Goal: Task Accomplishment & Management: Complete application form

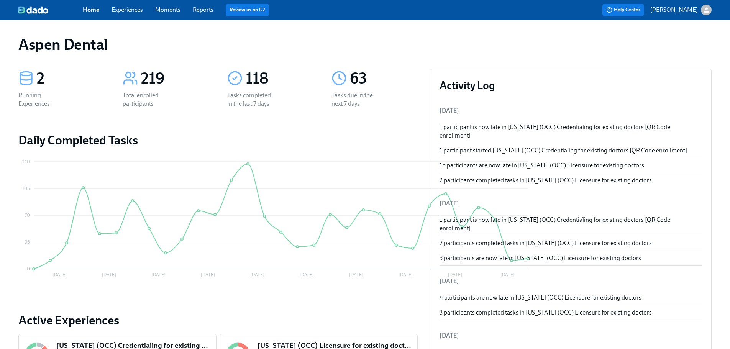
click at [205, 9] on link "Reports" at bounding box center [203, 9] width 21 height 7
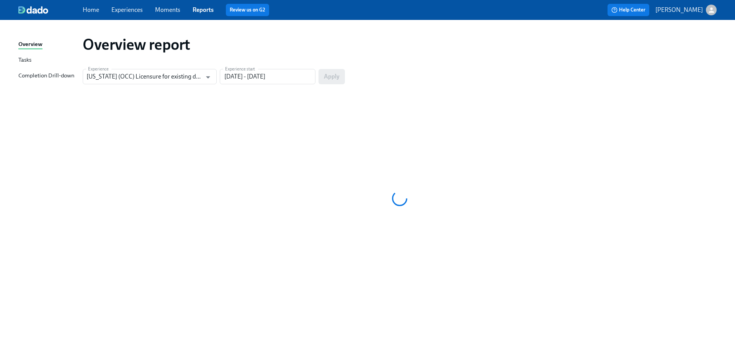
click at [62, 73] on div "Completion Drill-down" at bounding box center [46, 76] width 56 height 10
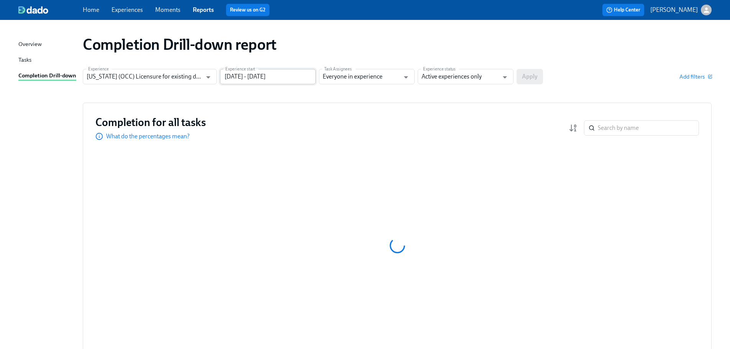
click at [282, 78] on input "[DATE] - [DATE]" at bounding box center [268, 76] width 96 height 15
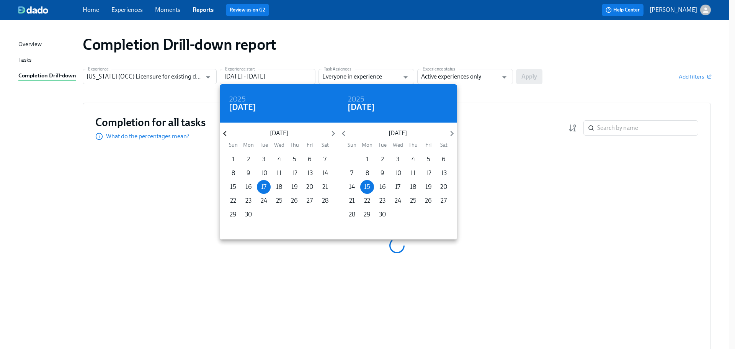
click at [227, 134] on icon "button" at bounding box center [225, 133] width 10 height 10
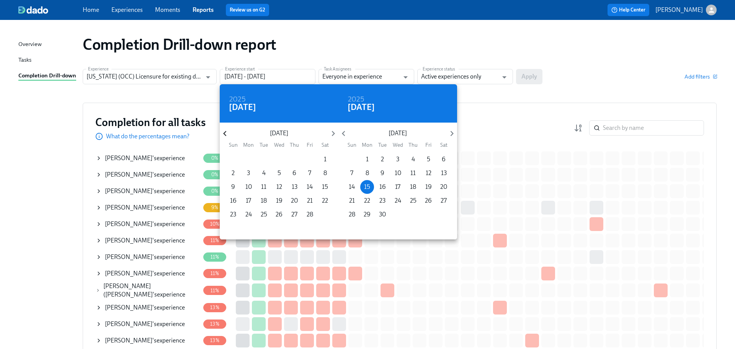
click at [227, 134] on icon "button" at bounding box center [225, 133] width 10 height 10
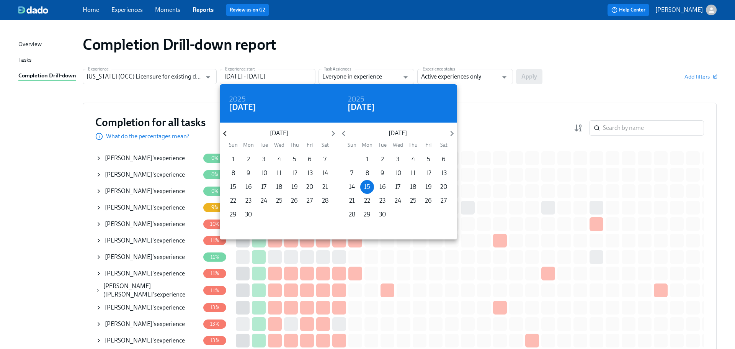
click at [227, 135] on icon "button" at bounding box center [225, 133] width 10 height 10
click at [294, 158] on p "1" at bounding box center [294, 159] width 3 height 8
type input "[DATE] - [DATE]"
click at [499, 75] on div at bounding box center [367, 174] width 735 height 349
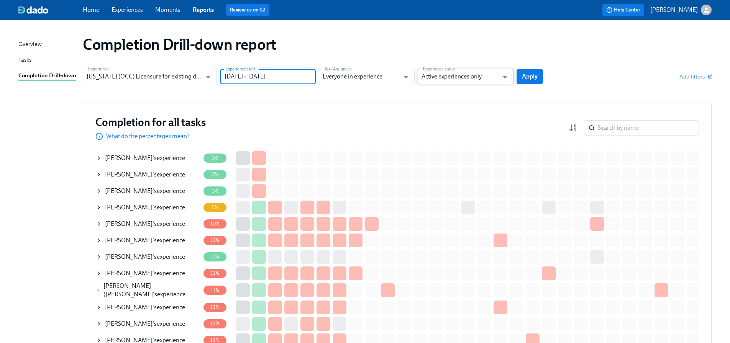
click at [469, 78] on input "Active experiences only" at bounding box center [459, 76] width 77 height 15
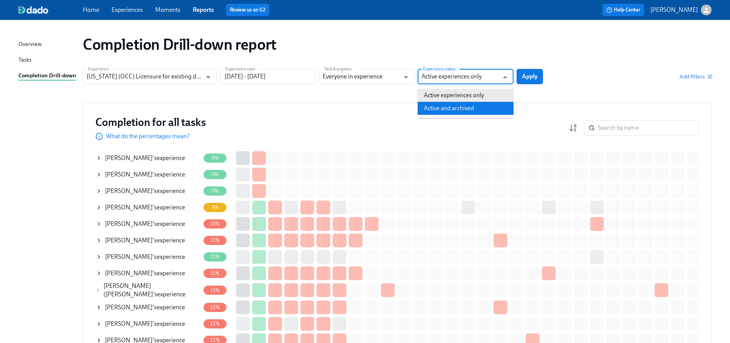
click at [463, 107] on li "Active and archived" at bounding box center [465, 108] width 96 height 13
type input "Active and archived"
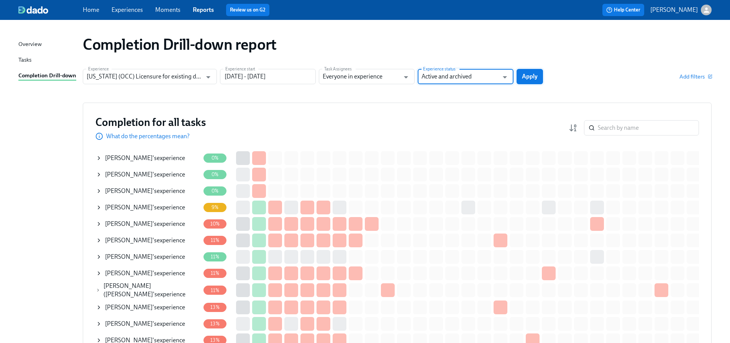
click at [525, 81] on button "Apply" at bounding box center [529, 76] width 26 height 15
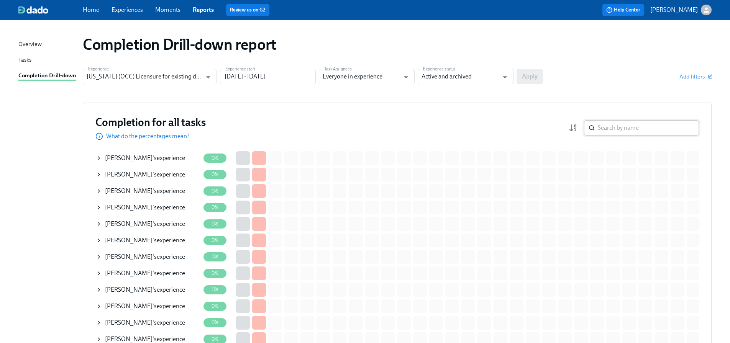
click at [605, 127] on input "search" at bounding box center [647, 127] width 101 height 15
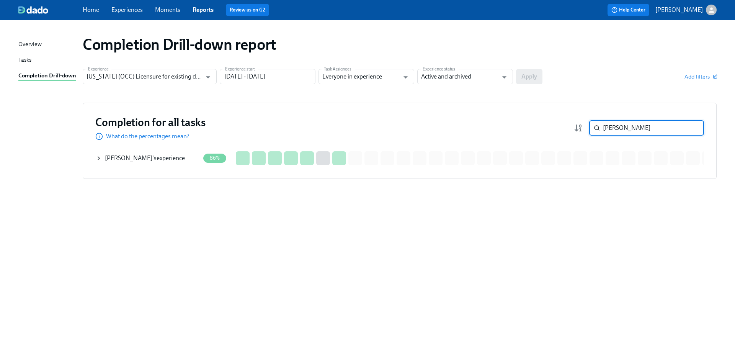
type input "[PERSON_NAME]"
click at [154, 157] on div "[PERSON_NAME] 's experience" at bounding box center [145, 158] width 80 height 8
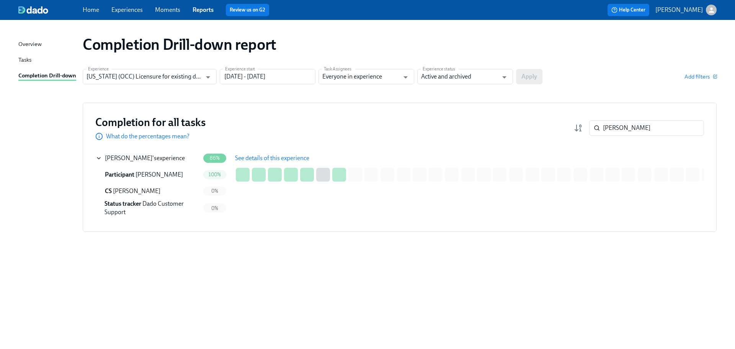
click at [239, 158] on span "See details of this experience" at bounding box center [272, 158] width 74 height 8
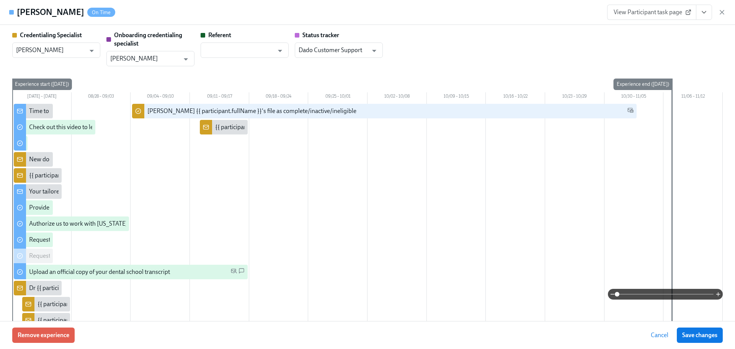
click at [640, 9] on span "View Participant task page" at bounding box center [652, 12] width 76 height 8
click at [645, 18] on link "View Participant task page" at bounding box center [651, 12] width 89 height 15
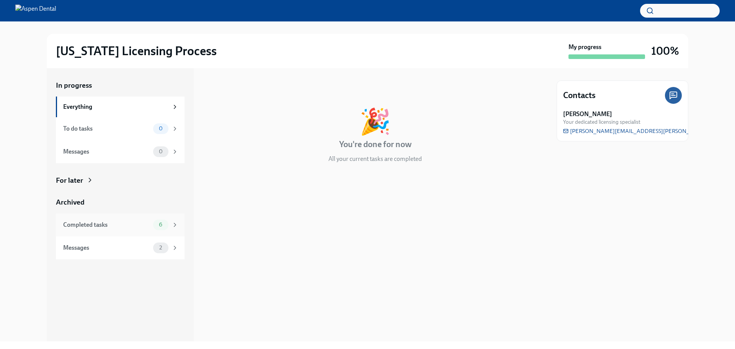
click at [137, 226] on div "Completed tasks" at bounding box center [106, 225] width 87 height 8
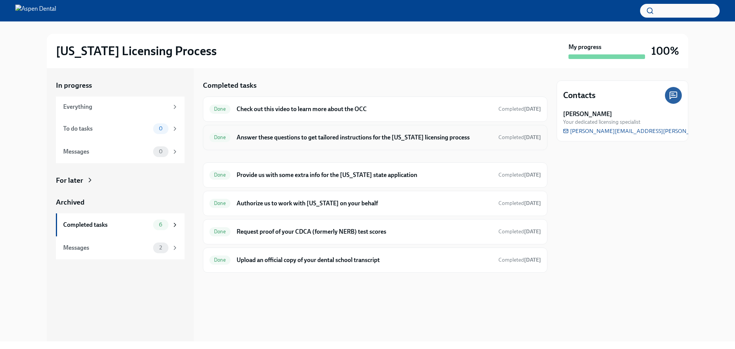
click at [319, 140] on h6 "Answer these questions to get tailored instructions for the [US_STATE] licensin…" at bounding box center [365, 137] width 256 height 8
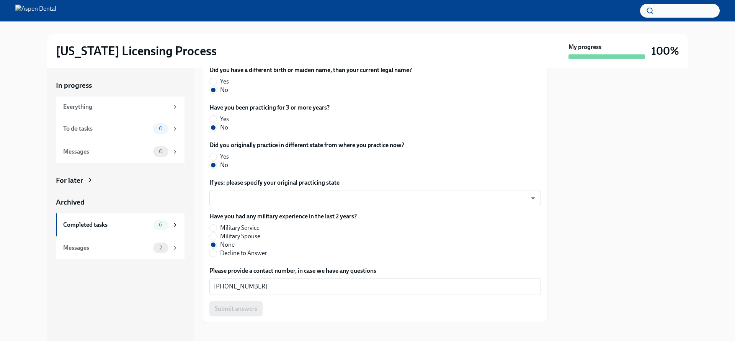
scroll to position [353, 0]
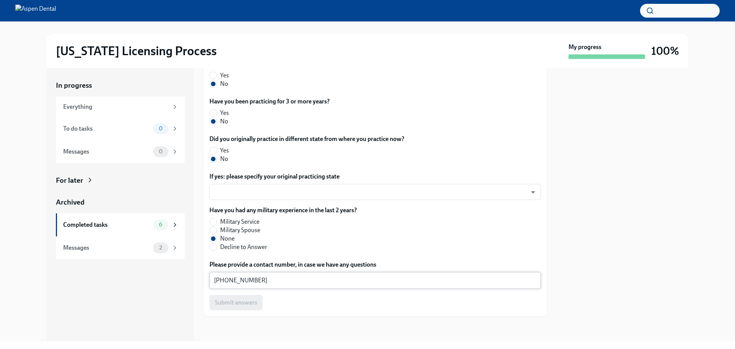
drag, startPoint x: 273, startPoint y: 276, endPoint x: 229, endPoint y: 280, distance: 44.7
click at [212, 278] on div "407-257-7913 x ​" at bounding box center [375, 280] width 332 height 17
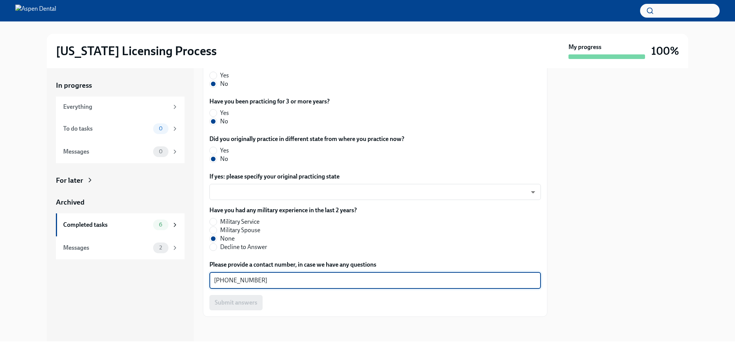
drag, startPoint x: 262, startPoint y: 283, endPoint x: 195, endPoint y: 280, distance: 67.5
click at [195, 280] on div "In progress Everything To do tasks 0 Messages 0 For later Archived Completed ta…" at bounding box center [368, 204] width 642 height 273
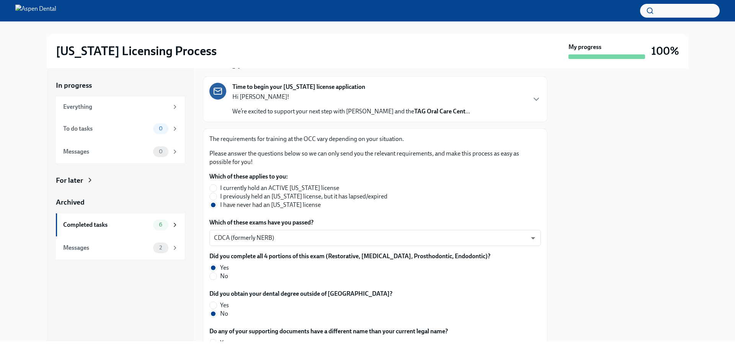
scroll to position [47, 0]
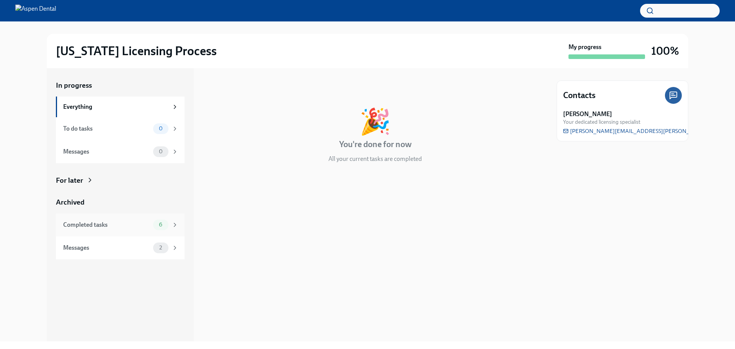
click at [112, 219] on div "Completed tasks 6" at bounding box center [120, 224] width 115 height 11
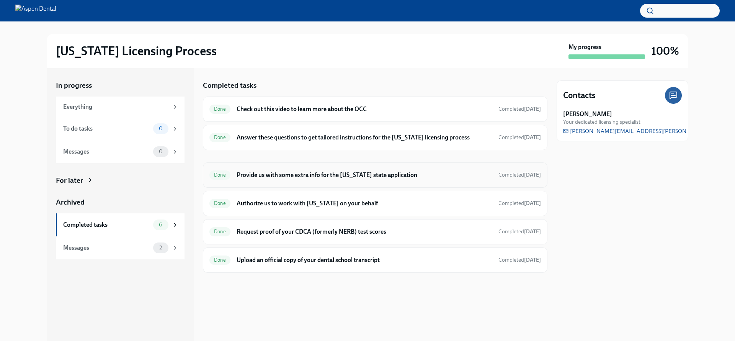
click at [319, 177] on h6 "Provide us with some extra info for the [US_STATE] state application" at bounding box center [365, 175] width 256 height 8
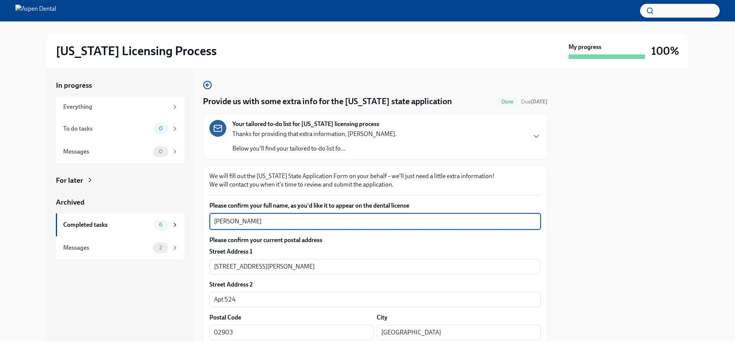
drag, startPoint x: 273, startPoint y: 225, endPoint x: 188, endPoint y: 223, distance: 85.1
click at [188, 223] on div "In progress Everything To do tasks 0 Messages 0 For later Archived Completed ta…" at bounding box center [368, 204] width 642 height 273
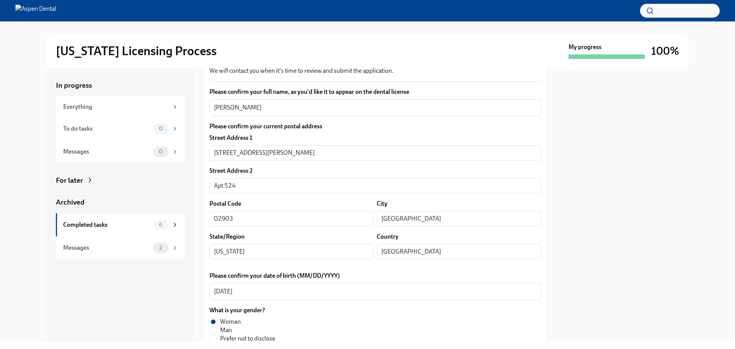
scroll to position [115, 0]
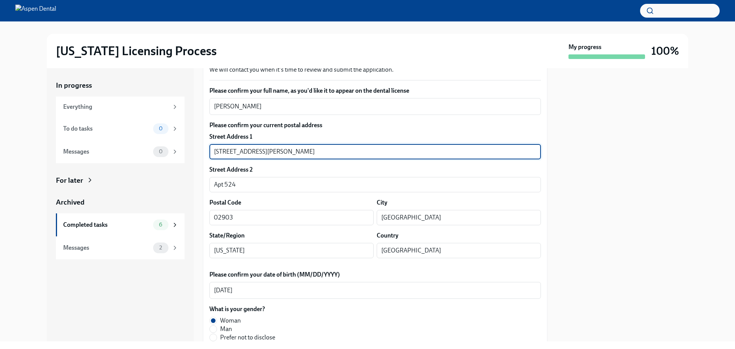
drag, startPoint x: 253, startPoint y: 151, endPoint x: 199, endPoint y: 150, distance: 54.0
click at [199, 150] on div "In progress Everything To do tasks 0 Messages 0 For later Archived Completed ta…" at bounding box center [368, 204] width 642 height 273
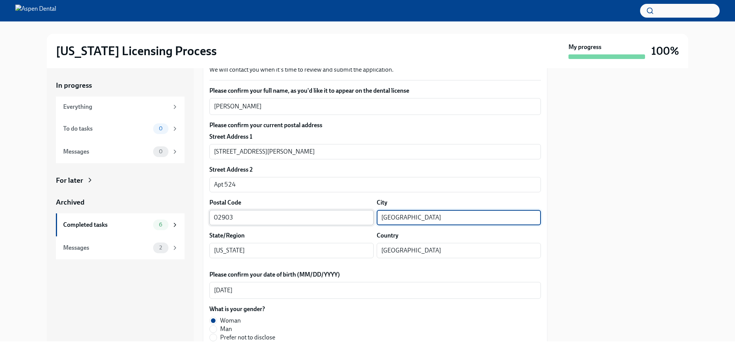
drag, startPoint x: 417, startPoint y: 214, endPoint x: 363, endPoint y: 215, distance: 54.4
click at [363, 215] on div "Postal Code 02903 ​ City Providence ​" at bounding box center [375, 211] width 332 height 27
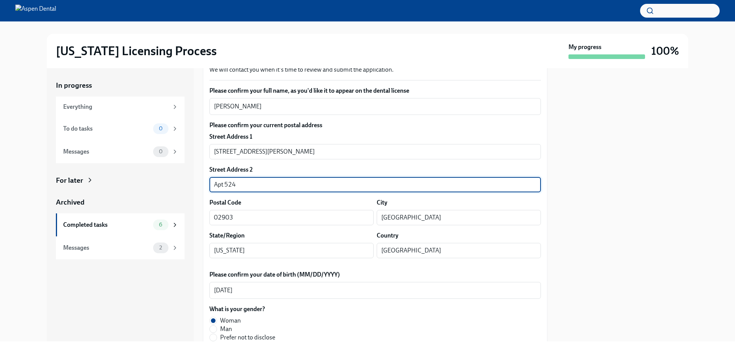
drag, startPoint x: 246, startPoint y: 187, endPoint x: 206, endPoint y: 186, distance: 40.2
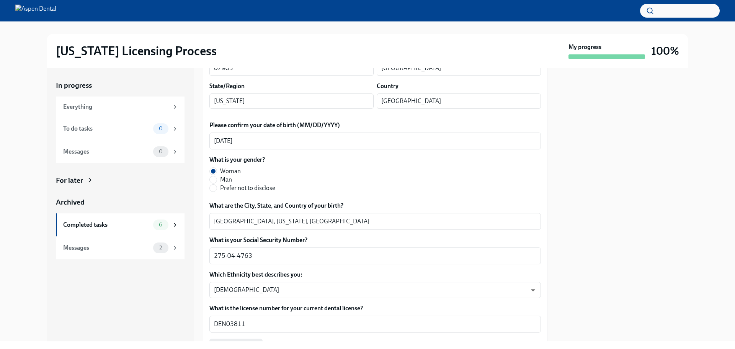
scroll to position [268, 0]
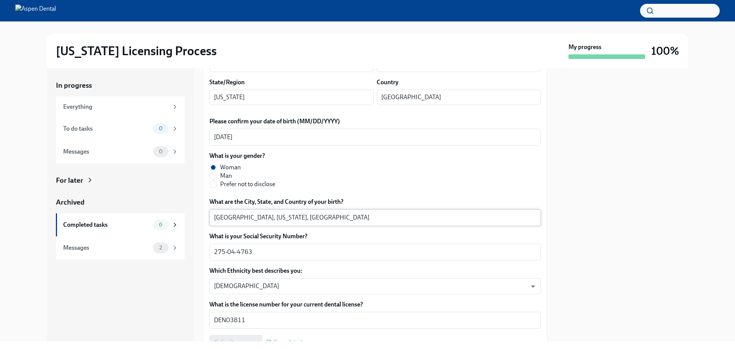
click at [227, 216] on textarea "Cleveland, Ohio, United States" at bounding box center [375, 217] width 322 height 9
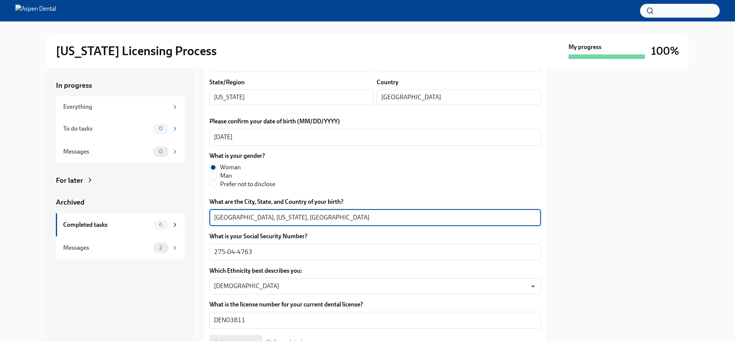
click at [227, 216] on textarea "Cleveland, Ohio, United States" at bounding box center [375, 217] width 322 height 9
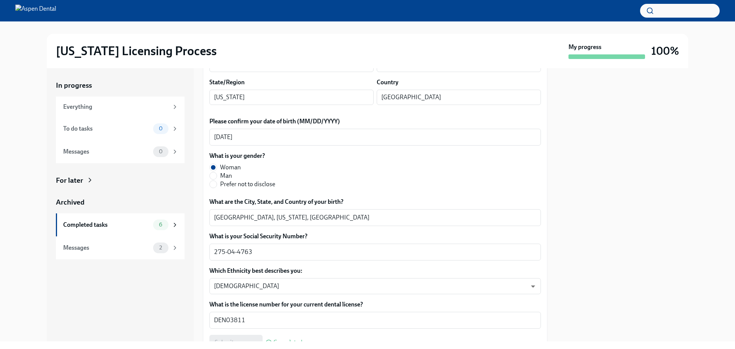
click at [575, 226] on div at bounding box center [623, 204] width 132 height 273
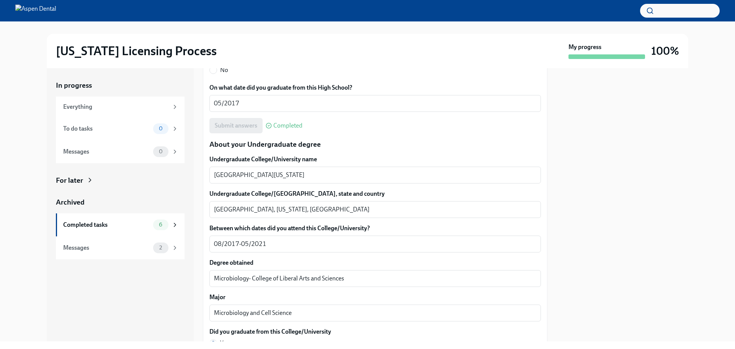
scroll to position [664, 0]
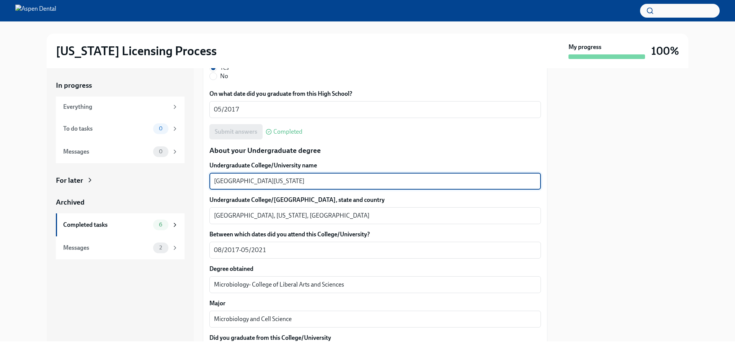
drag, startPoint x: 272, startPoint y: 183, endPoint x: 309, endPoint y: 182, distance: 37.9
click at [309, 182] on textarea "University of Florida" at bounding box center [375, 181] width 322 height 9
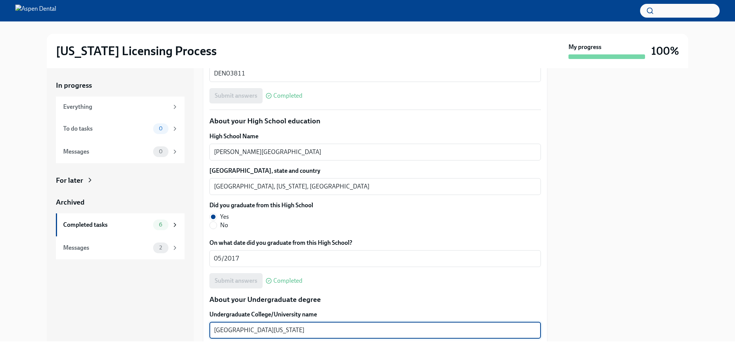
scroll to position [510, 0]
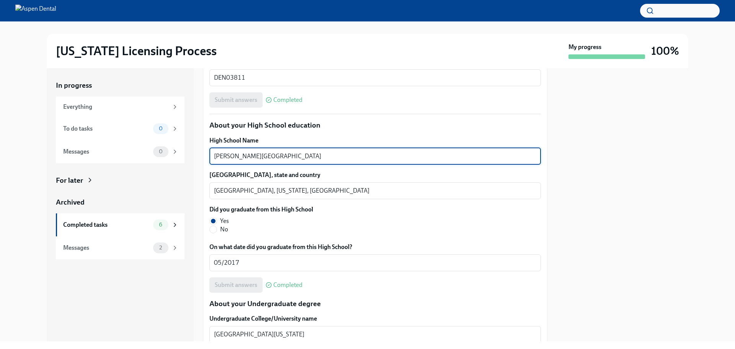
drag, startPoint x: 290, startPoint y: 156, endPoint x: 207, endPoint y: 156, distance: 82.7
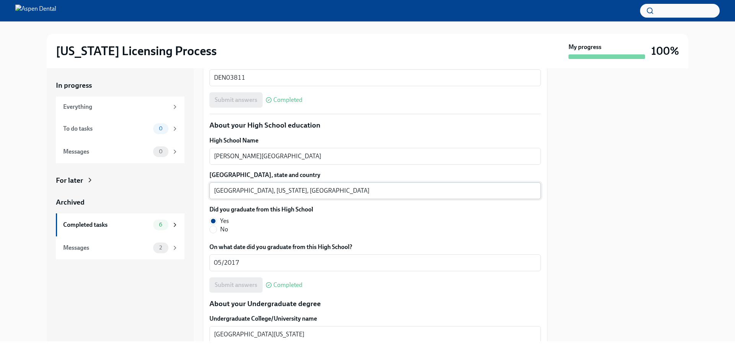
click at [227, 191] on textarea "Orlando, Florida, United States" at bounding box center [375, 190] width 322 height 9
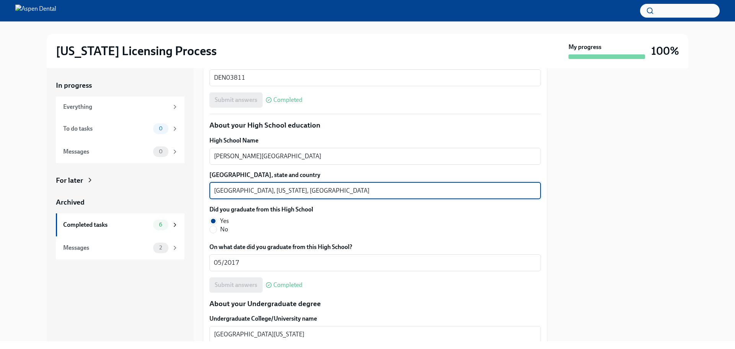
click at [227, 191] on textarea "Orlando, Florida, United States" at bounding box center [375, 190] width 322 height 9
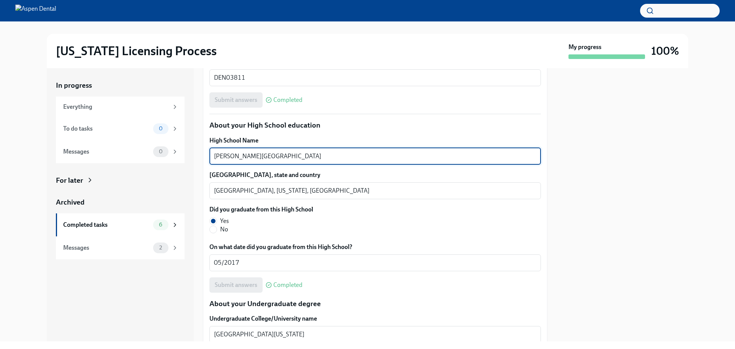
drag, startPoint x: 291, startPoint y: 155, endPoint x: 200, endPoint y: 152, distance: 91.2
click at [200, 152] on div "In progress Everything To do tasks 0 Messages 0 For later Archived Completed ta…" at bounding box center [368, 204] width 642 height 273
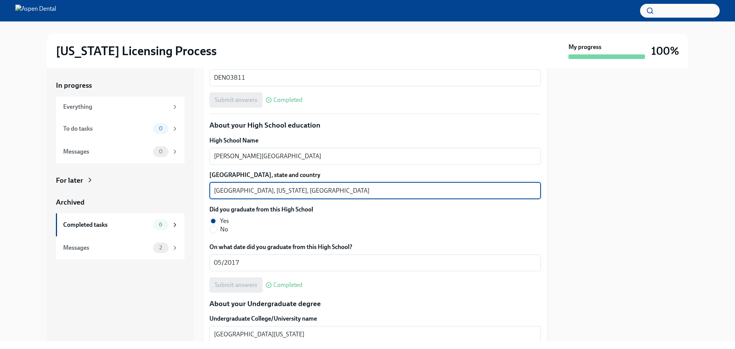
click at [230, 191] on textarea "Orlando, Florida, United States" at bounding box center [375, 190] width 322 height 9
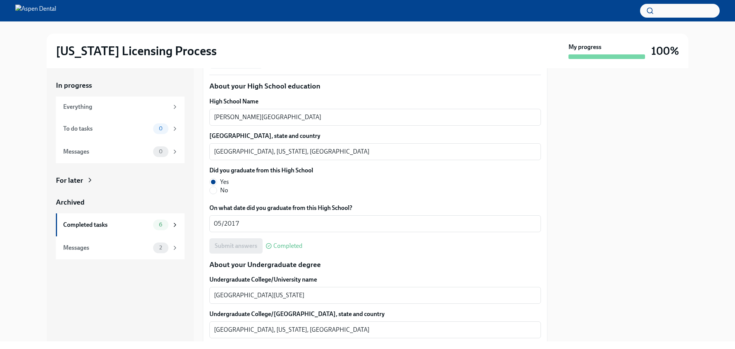
scroll to position [664, 0]
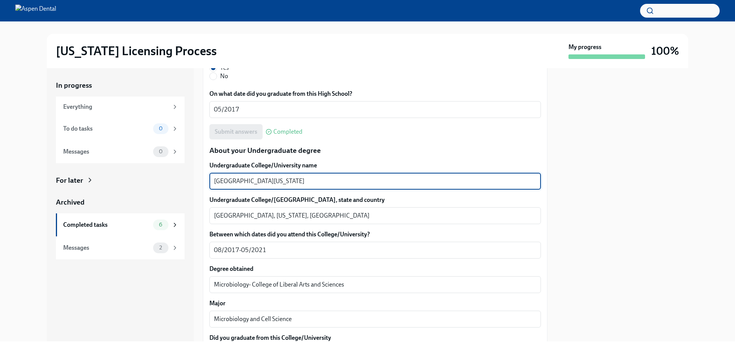
drag, startPoint x: 264, startPoint y: 180, endPoint x: 202, endPoint y: 180, distance: 62.0
click at [202, 180] on div "In progress Everything To do tasks 0 Messages 0 For later Archived Completed ta…" at bounding box center [368, 204] width 642 height 273
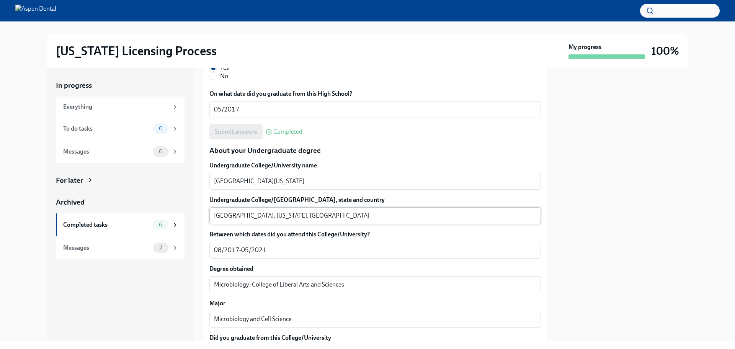
click at [230, 216] on textarea "Gainesville, Florida, United States" at bounding box center [375, 215] width 322 height 9
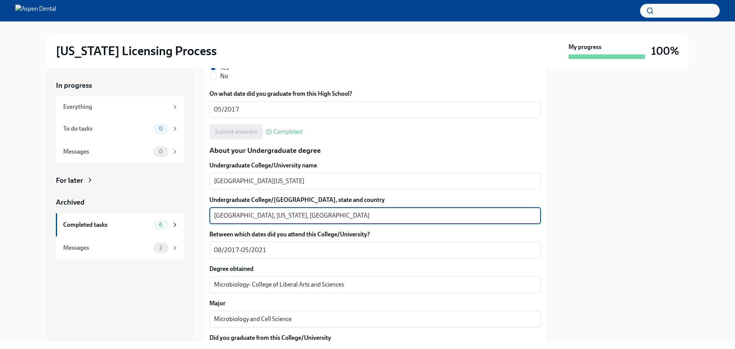
drag, startPoint x: 230, startPoint y: 216, endPoint x: 272, endPoint y: 215, distance: 41.4
click at [230, 215] on textarea "Gainesville, Florida, United States" at bounding box center [375, 215] width 322 height 9
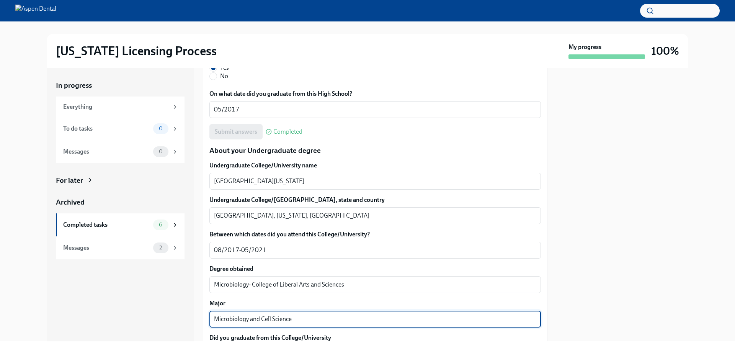
drag, startPoint x: 295, startPoint y: 317, endPoint x: 213, endPoint y: 314, distance: 81.2
click at [213, 314] on div "Microbiology and Cell Science x ​" at bounding box center [375, 319] width 332 height 17
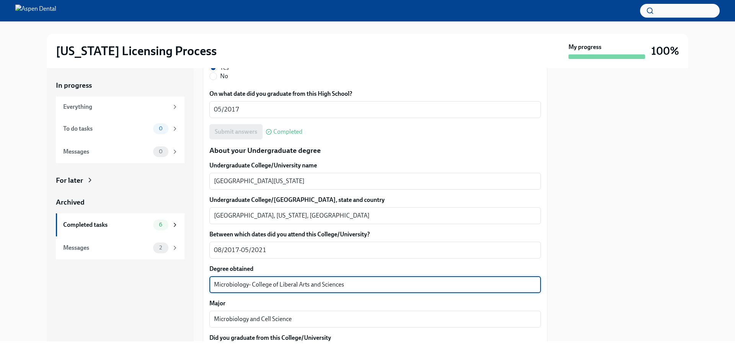
drag, startPoint x: 363, startPoint y: 286, endPoint x: 207, endPoint y: 283, distance: 156.7
click at [207, 283] on div "We will fill out the Illinois State Application Form on your behalf – we'll jus…" at bounding box center [375, 326] width 345 height 1649
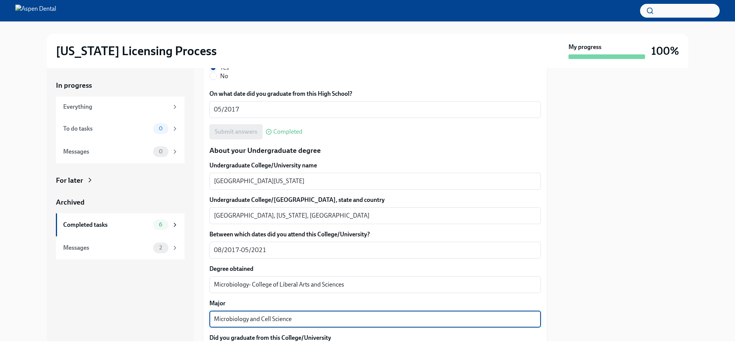
drag, startPoint x: 323, startPoint y: 321, endPoint x: 203, endPoint y: 324, distance: 120.7
click at [203, 324] on div "In progress Everything To do tasks 0 Messages 0 For later Archived Completed ta…" at bounding box center [368, 204] width 642 height 273
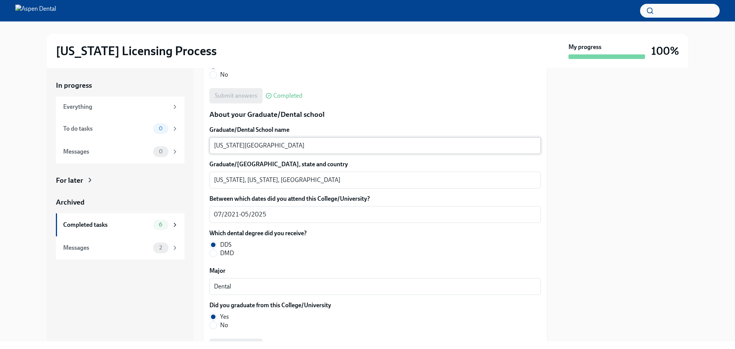
scroll to position [1008, 0]
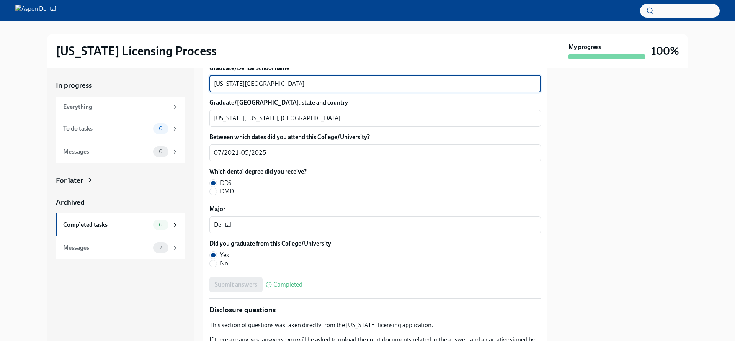
drag, startPoint x: 275, startPoint y: 84, endPoint x: 193, endPoint y: 82, distance: 82.0
click at [193, 82] on div "In progress Everything To do tasks 0 Messages 0 For later Archived Completed ta…" at bounding box center [368, 204] width 642 height 273
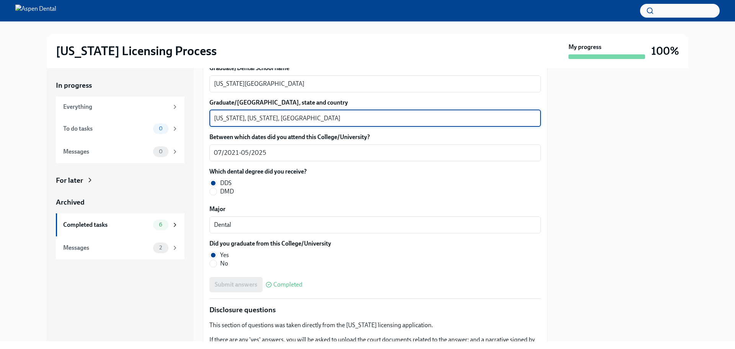
drag, startPoint x: 241, startPoint y: 119, endPoint x: 207, endPoint y: 121, distance: 33.8
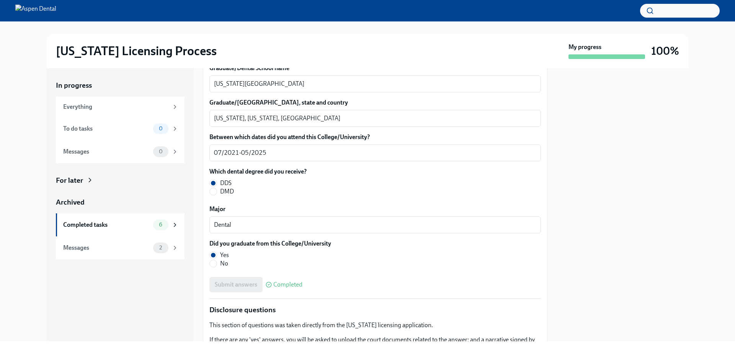
click at [712, 204] on div "In progress Everything To do tasks 0 Messages 0 For later Archived Completed ta…" at bounding box center [367, 204] width 711 height 273
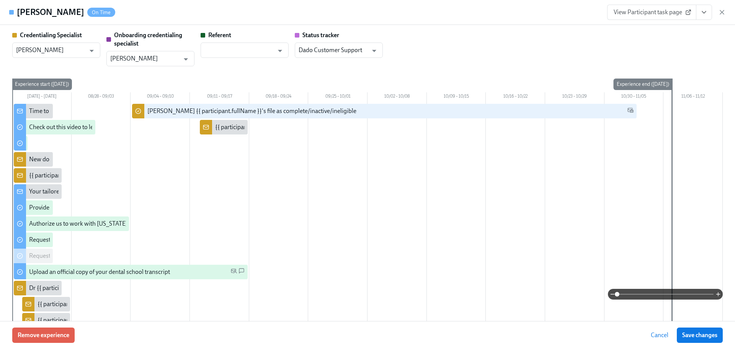
click at [725, 10] on icon "button" at bounding box center [722, 12] width 8 height 8
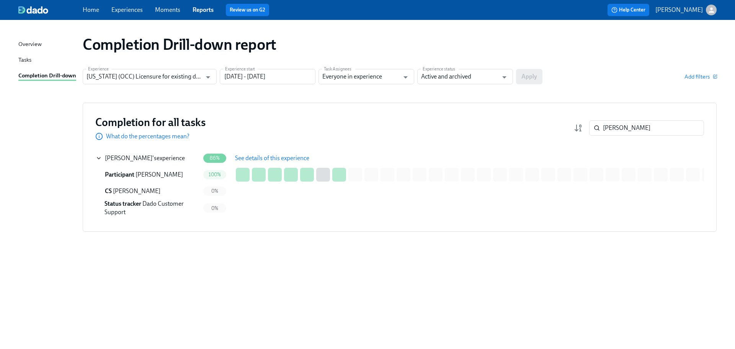
drag, startPoint x: 621, startPoint y: 129, endPoint x: 576, endPoint y: 121, distance: 45.5
click at [576, 121] on div "eshan ​" at bounding box center [639, 127] width 130 height 15
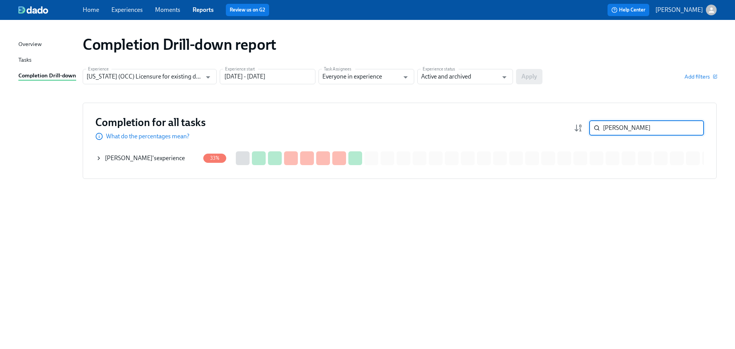
type input "ian day"
